Goal: Use online tool/utility: Utilize a website feature to perform a specific function

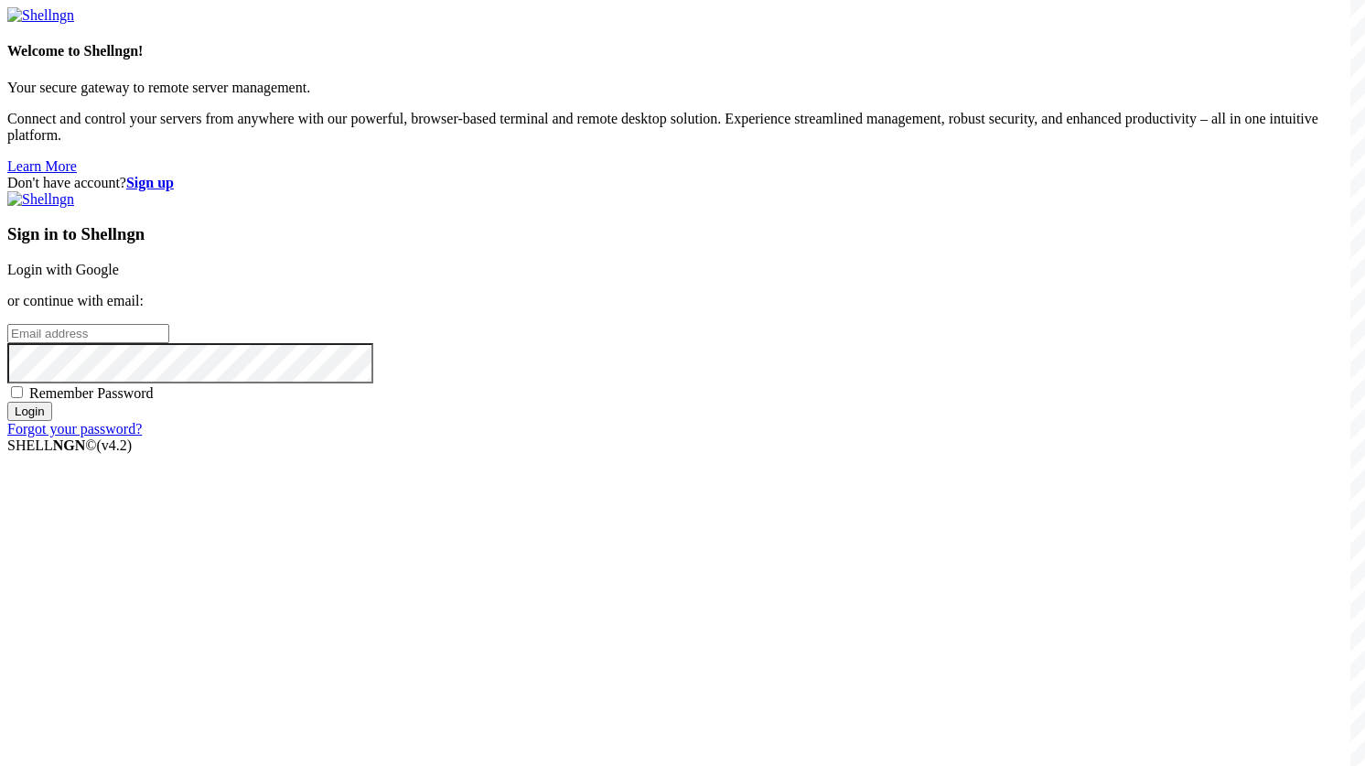
click at [169, 343] on input "email" at bounding box center [88, 333] width 162 height 19
click at [169, 343] on input "shdki84@mediaeast.u" at bounding box center [88, 333] width 162 height 19
type input "[EMAIL_ADDRESS][DOMAIN_NAME]"
click at [7, 402] on input "Login" at bounding box center [29, 411] width 45 height 19
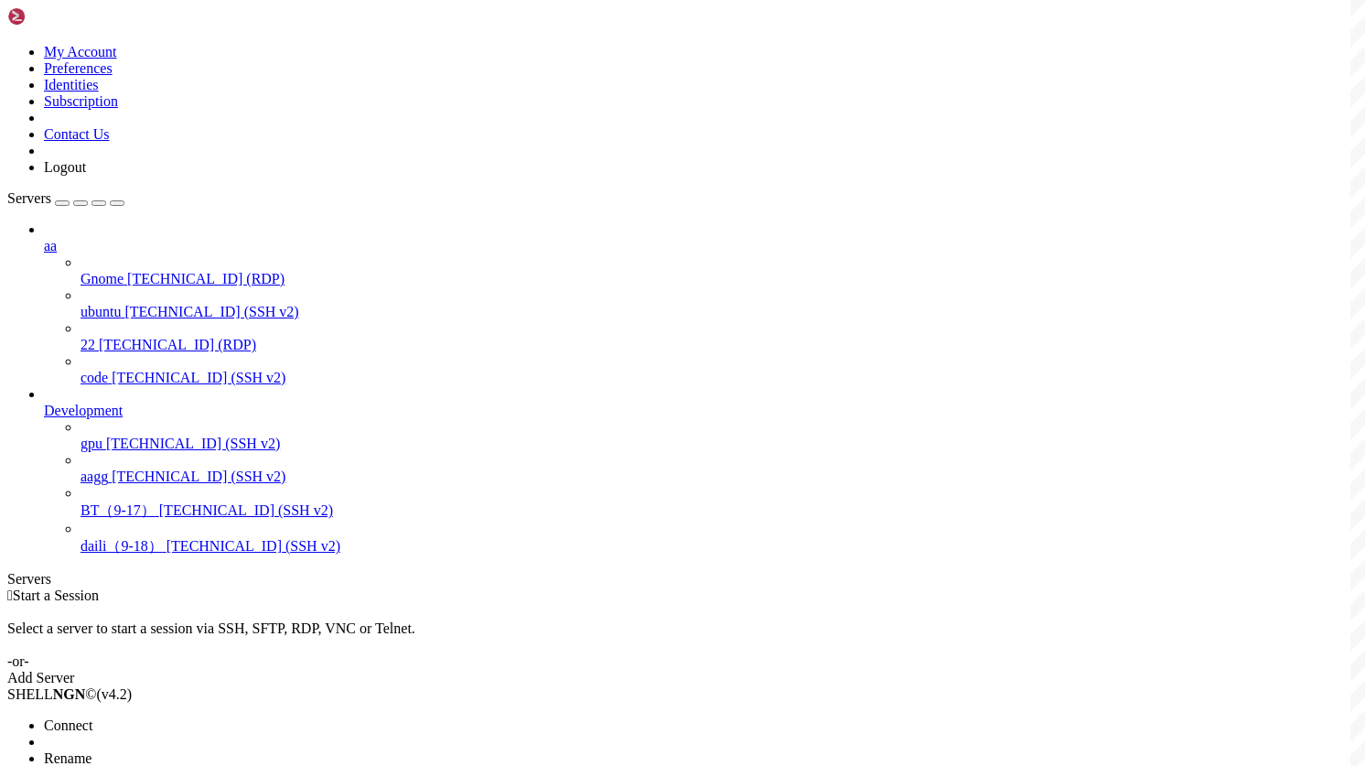
click at [88, 717] on span "Connect" at bounding box center [68, 725] width 48 height 16
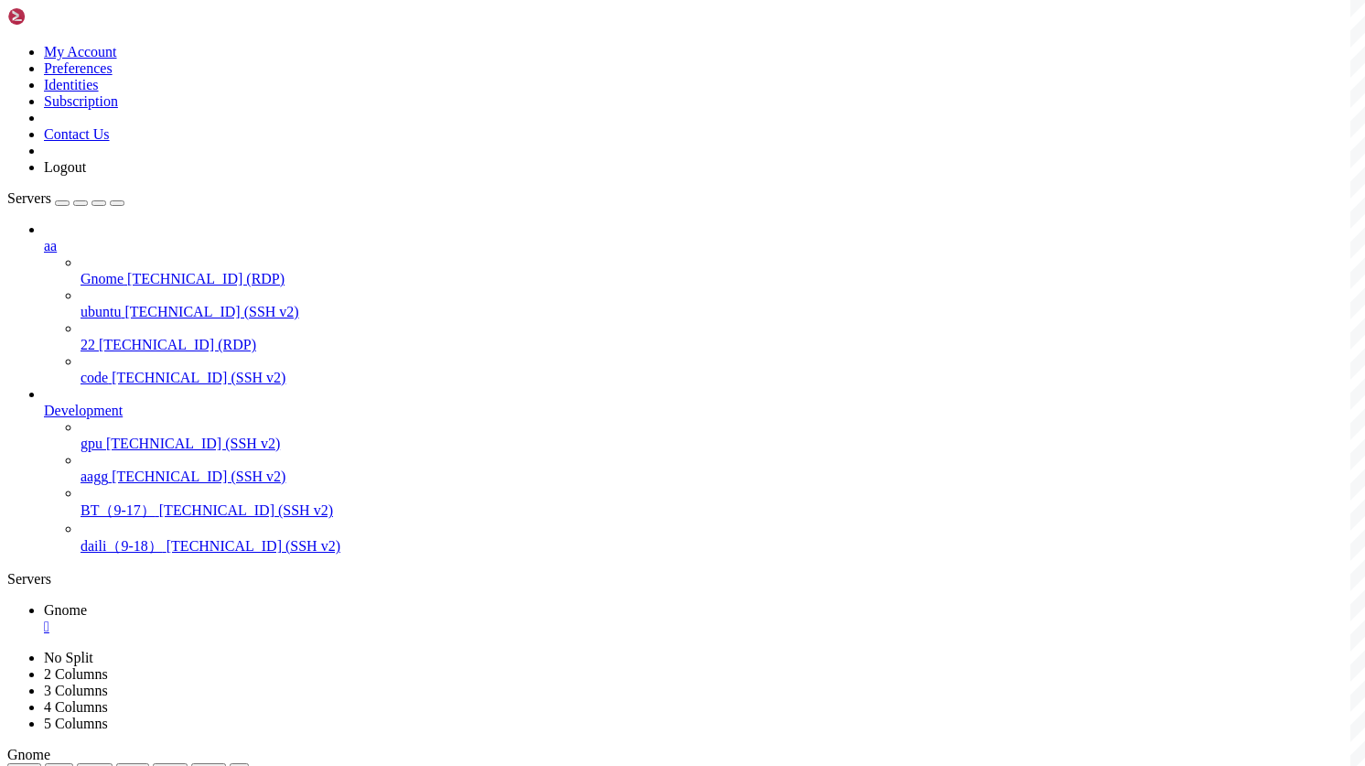
drag, startPoint x: 791, startPoint y: 864, endPoint x: 351, endPoint y: 834, distance: 440.2
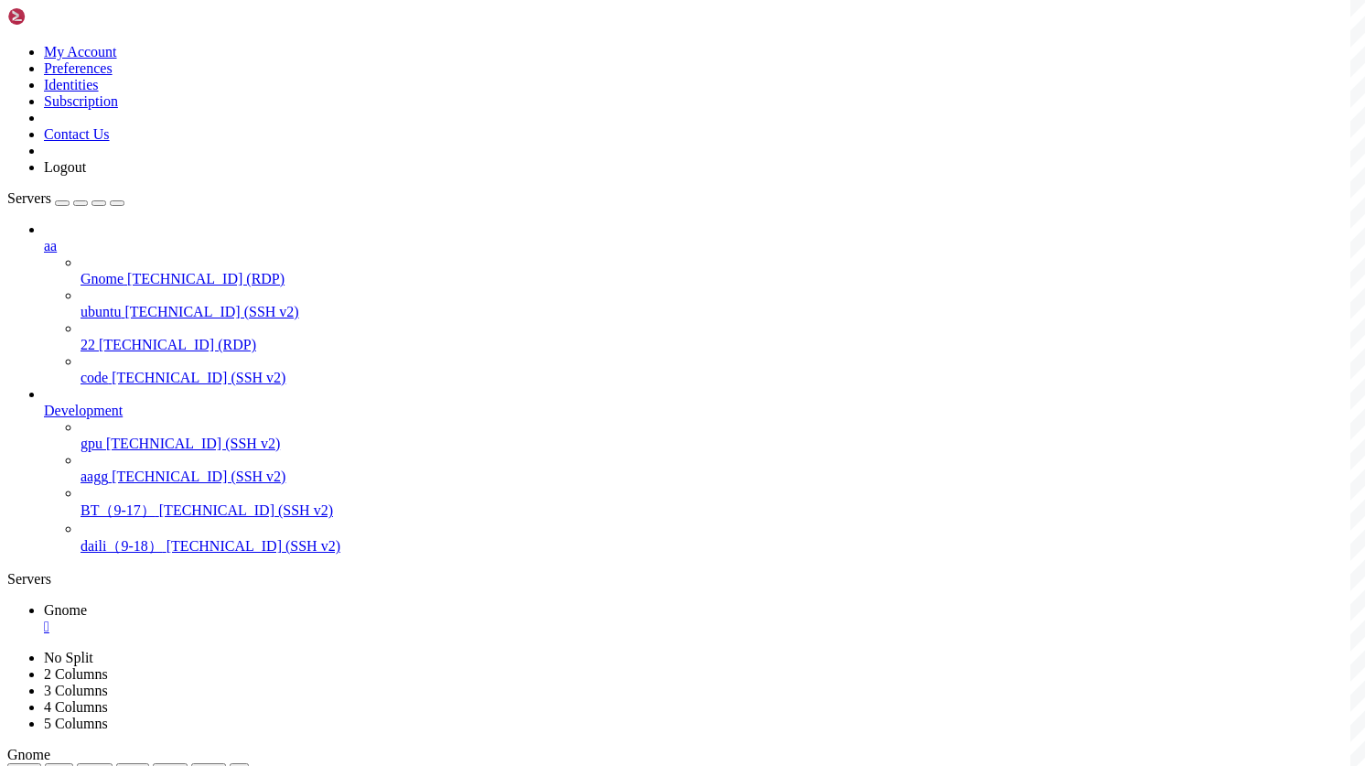
drag, startPoint x: 482, startPoint y: 843, endPoint x: 457, endPoint y: 829, distance: 29.1
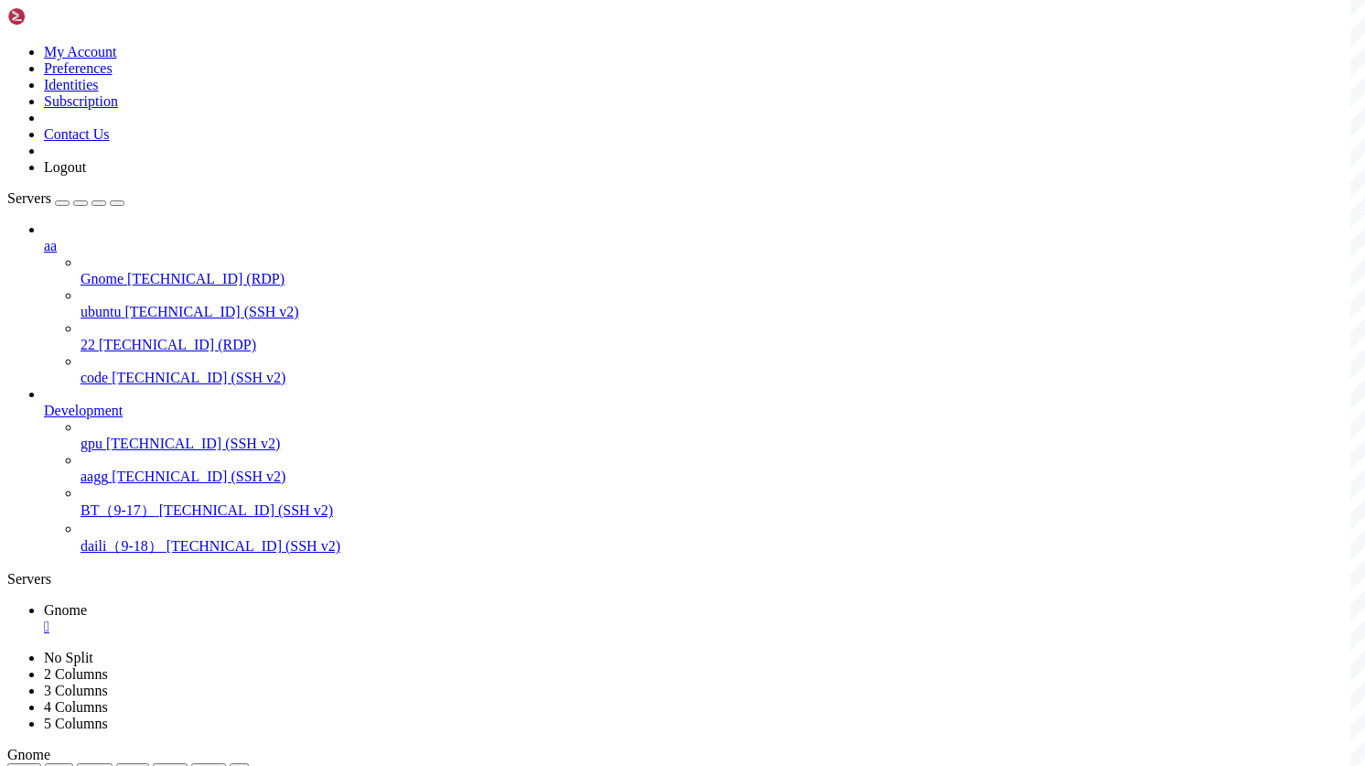
drag, startPoint x: 599, startPoint y: 823, endPoint x: 596, endPoint y: 876, distance: 52.3
drag, startPoint x: 611, startPoint y: 866, endPoint x: 607, endPoint y: 923, distance: 56.9
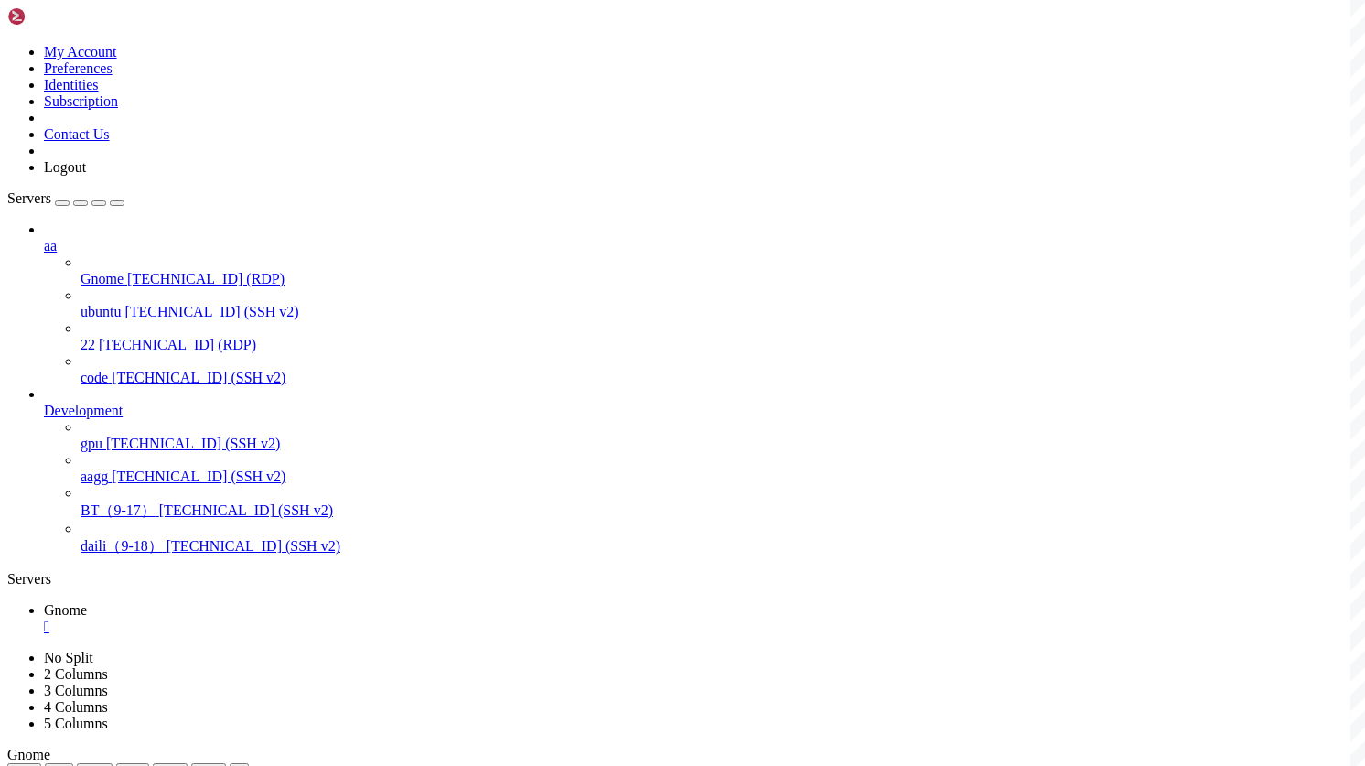
drag, startPoint x: 658, startPoint y: 936, endPoint x: 640, endPoint y: 962, distance: 31.0
drag, startPoint x: 408, startPoint y: 980, endPoint x: 436, endPoint y: 869, distance: 114.1
drag, startPoint x: 403, startPoint y: 872, endPoint x: 392, endPoint y: 830, distance: 43.5
